Goal: Find specific page/section: Find specific page/section

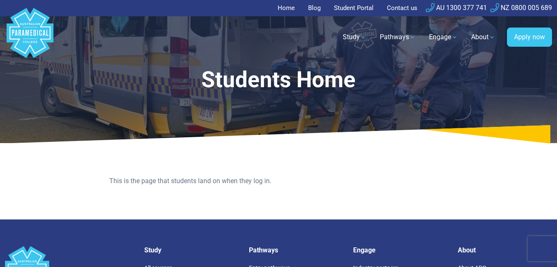
drag, startPoint x: 0, startPoint y: 0, endPoint x: 358, endPoint y: 4, distance: 358.1
click at [358, 4] on link "Student Portal" at bounding box center [354, 8] width 50 height 16
click at [363, 8] on link "Student Portal" at bounding box center [354, 8] width 50 height 16
click at [339, 3] on link "Student Portal" at bounding box center [354, 8] width 50 height 16
